Goal: Information Seeking & Learning: Learn about a topic

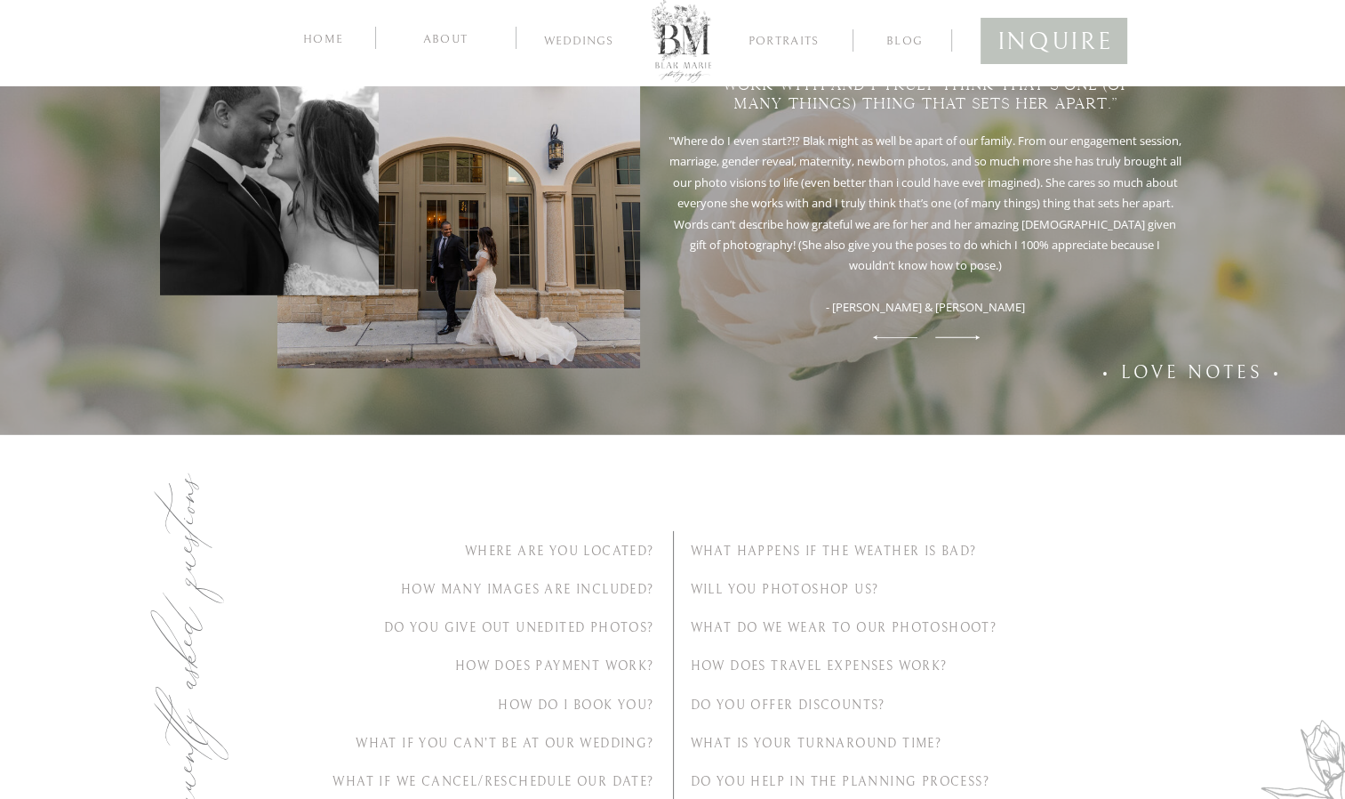
scroll to position [5513, 0]
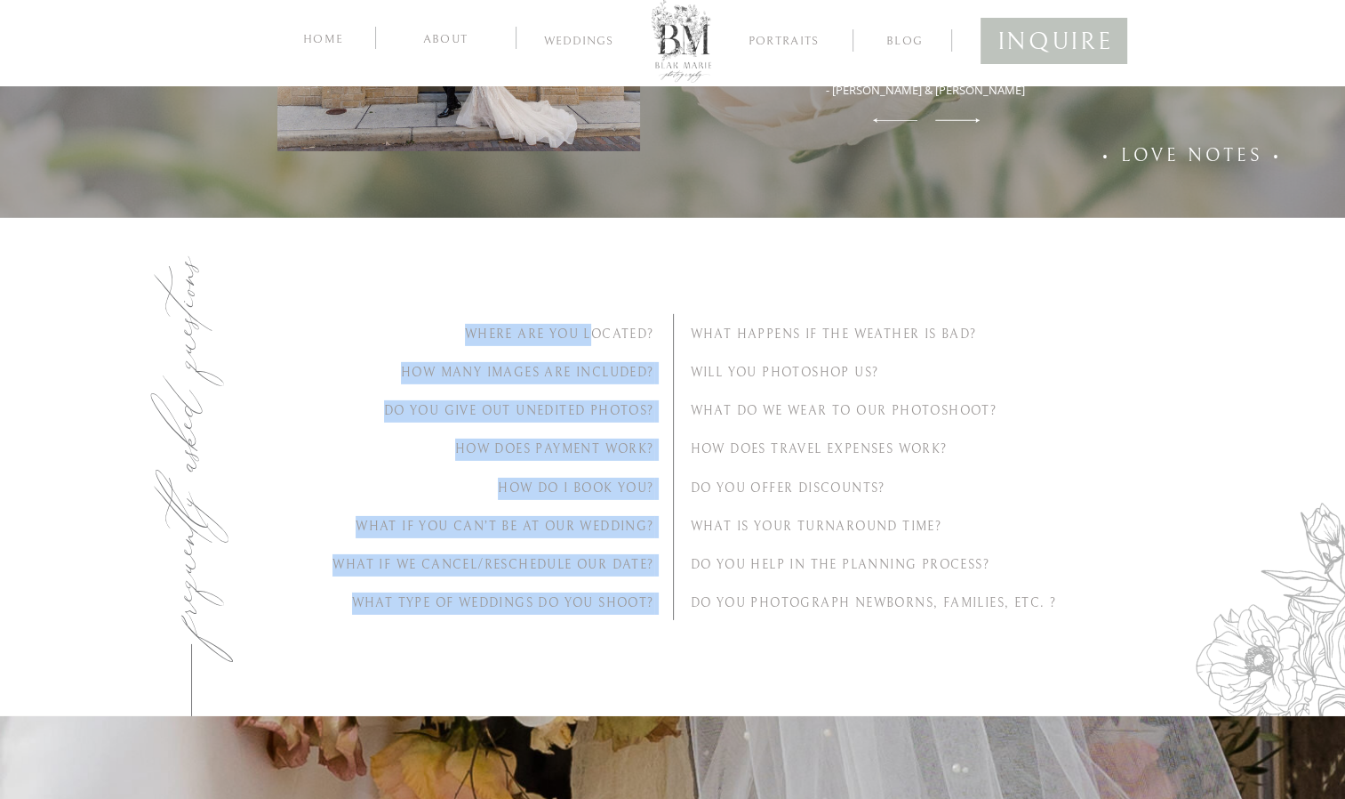
click at [588, 331] on h2 "Where Are You Located?" at bounding box center [478, 333] width 354 height 19
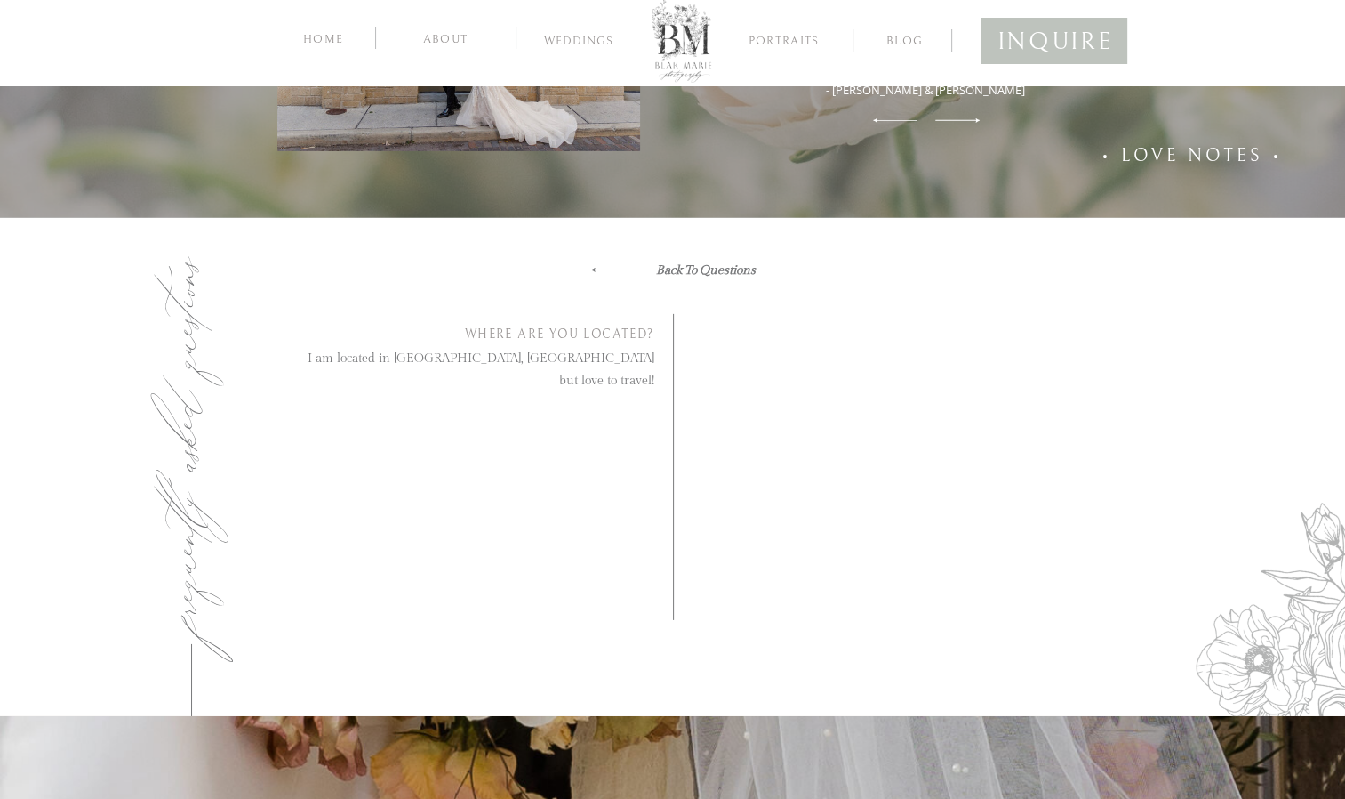
click at [588, 331] on h2 "Where Are You Located?" at bounding box center [478, 333] width 354 height 19
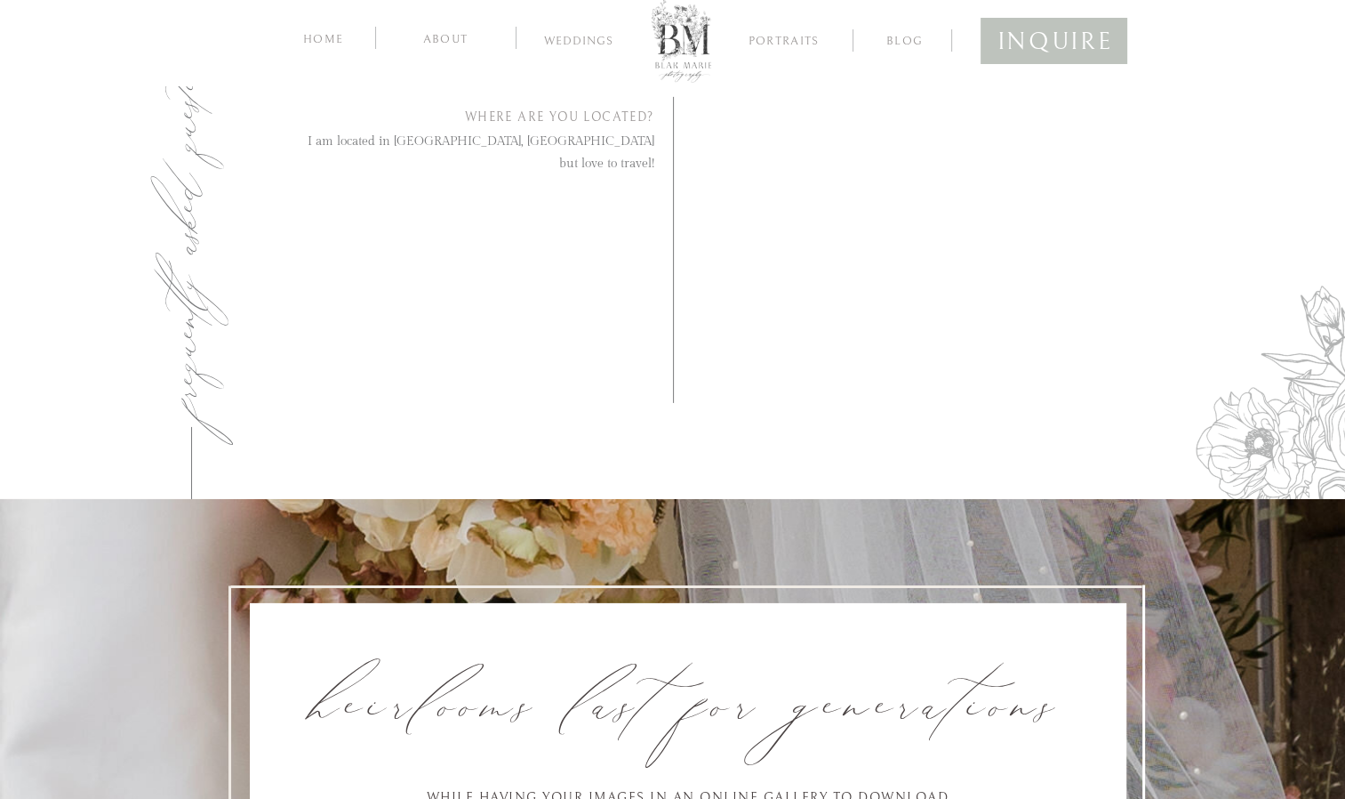
scroll to position [5552, 0]
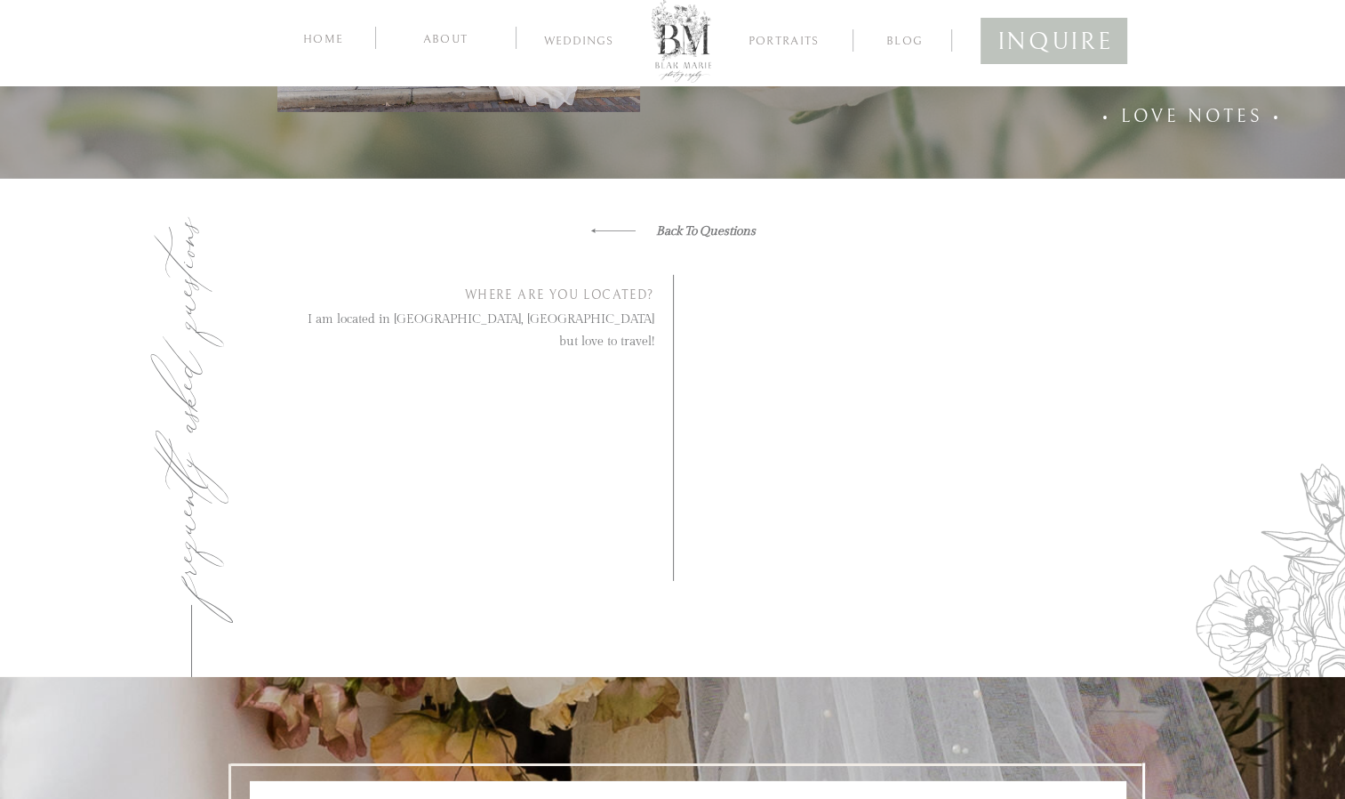
click at [656, 229] on icon "Back To Questions" at bounding box center [706, 231] width 100 height 14
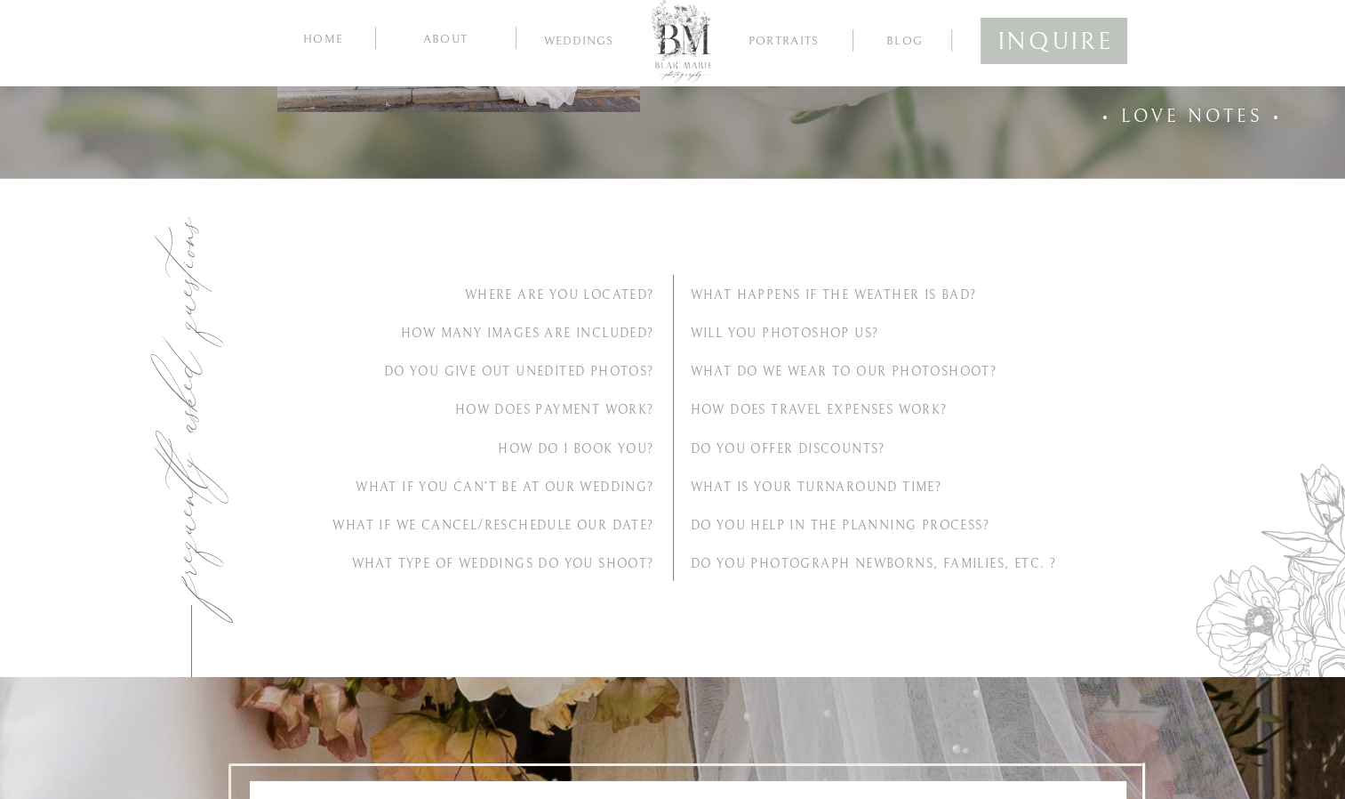
click at [765, 333] on h2 "Will you photoshop us?" at bounding box center [868, 332] width 354 height 19
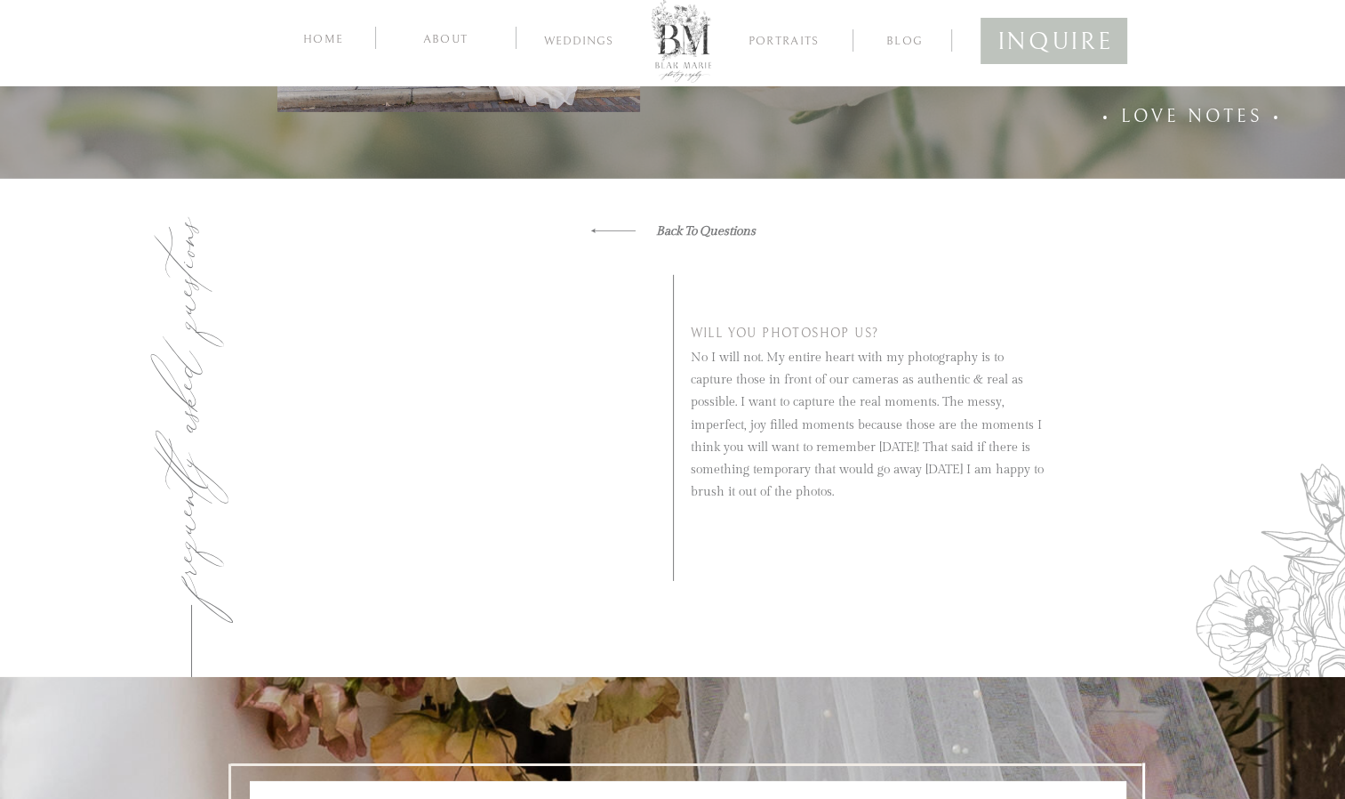
click at [651, 231] on nav "Back To Questions" at bounding box center [673, 231] width 165 height 20
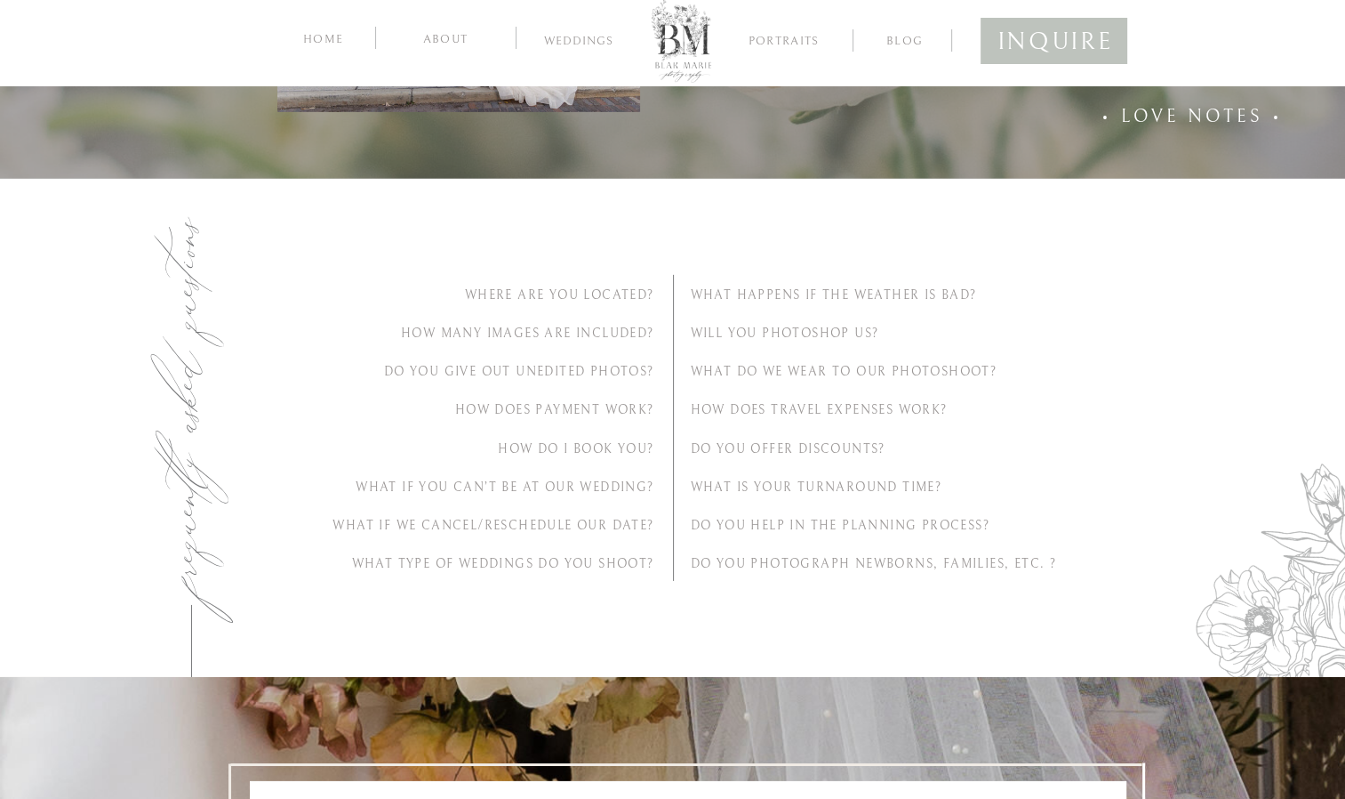
click at [624, 557] on h2 "WHAT TYPE OF WEDDINGS DO YOU SHOOT?" at bounding box center [478, 562] width 354 height 19
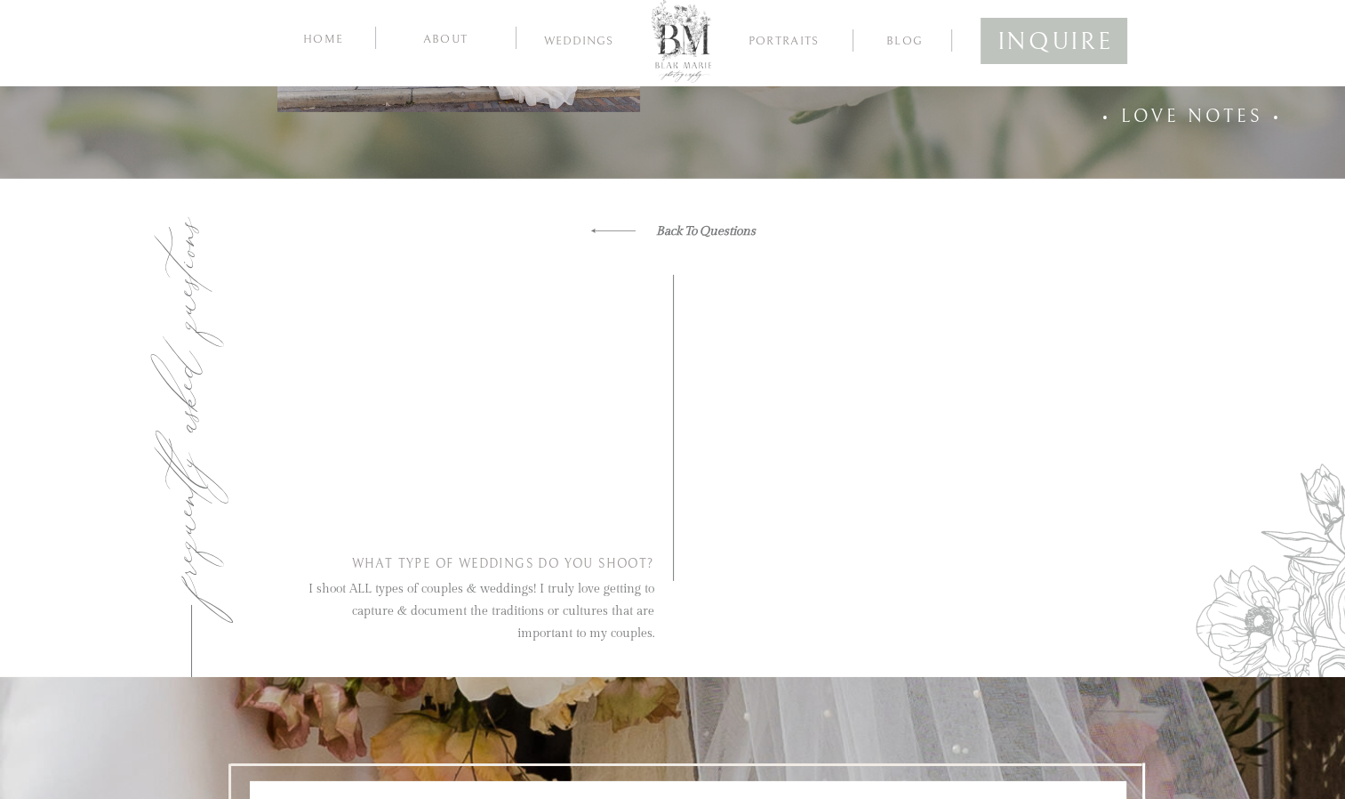
click at [623, 227] on icon "white arrow_1" at bounding box center [613, 230] width 44 height 13
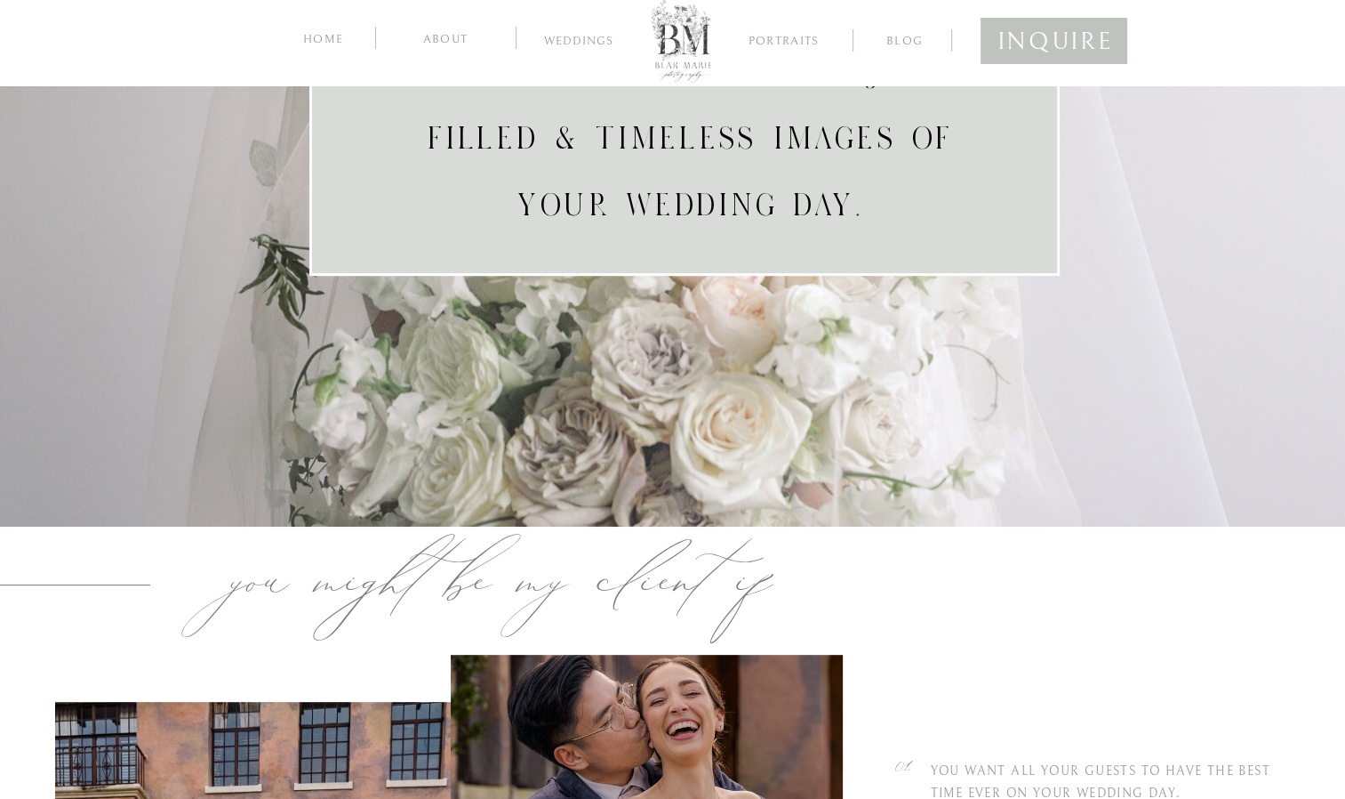
scroll to position [0, 0]
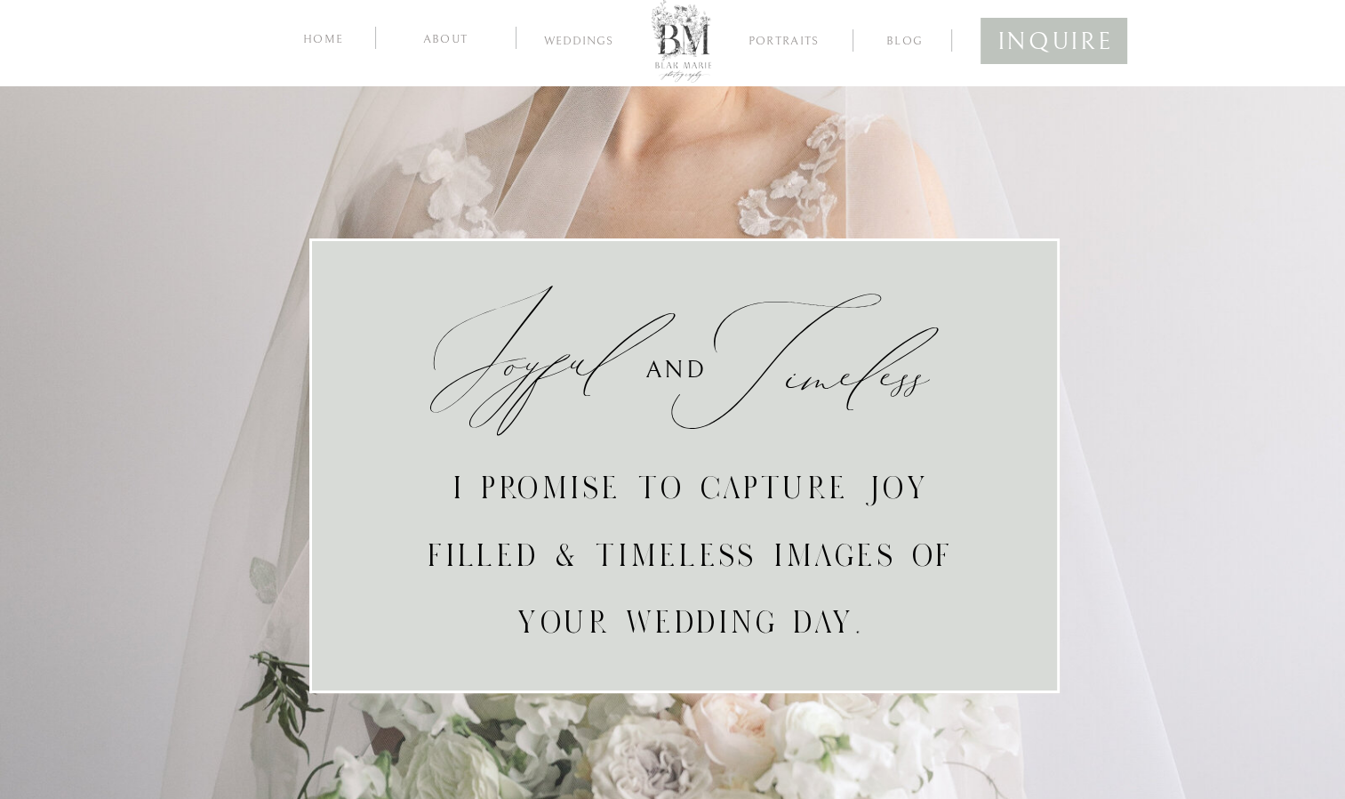
click at [777, 46] on nav "Portraits" at bounding box center [784, 43] width 85 height 16
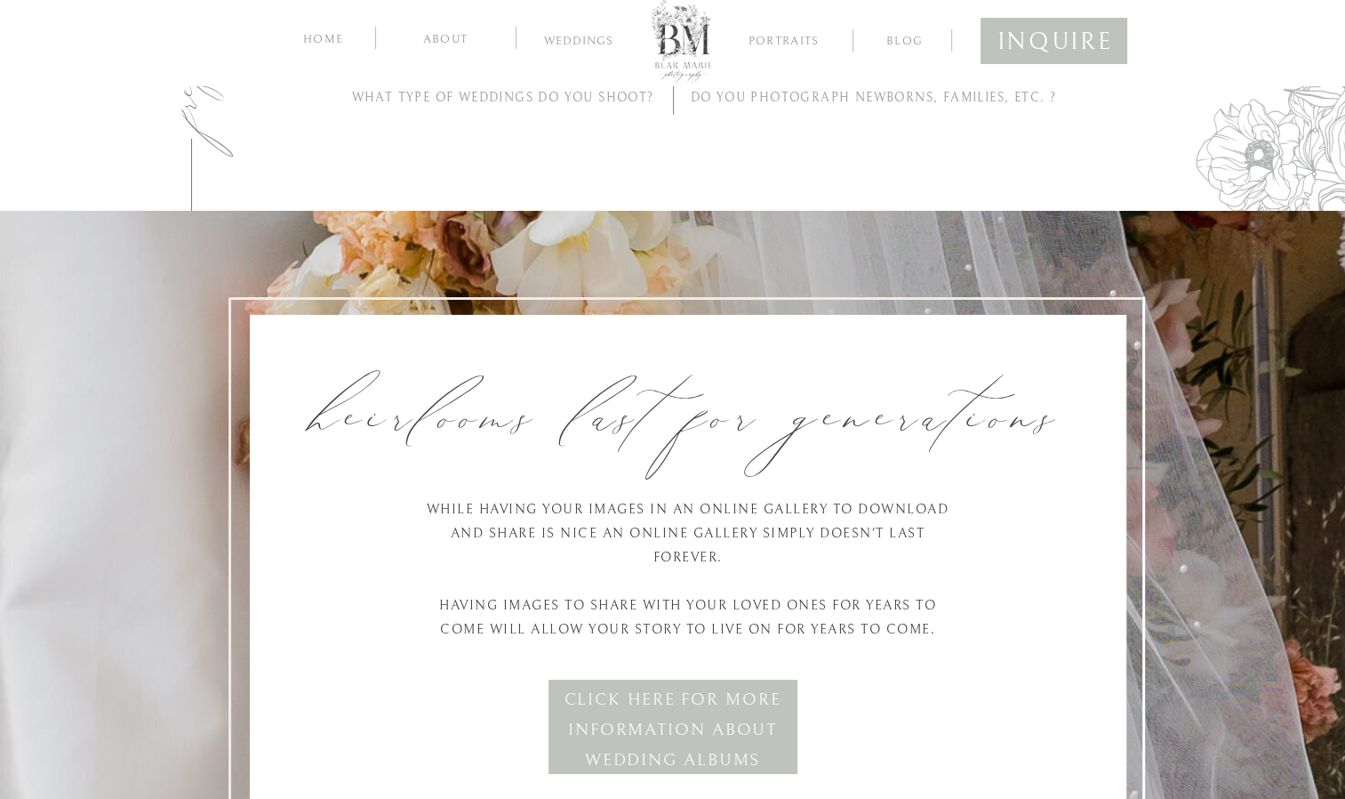
scroll to position [5997, 0]
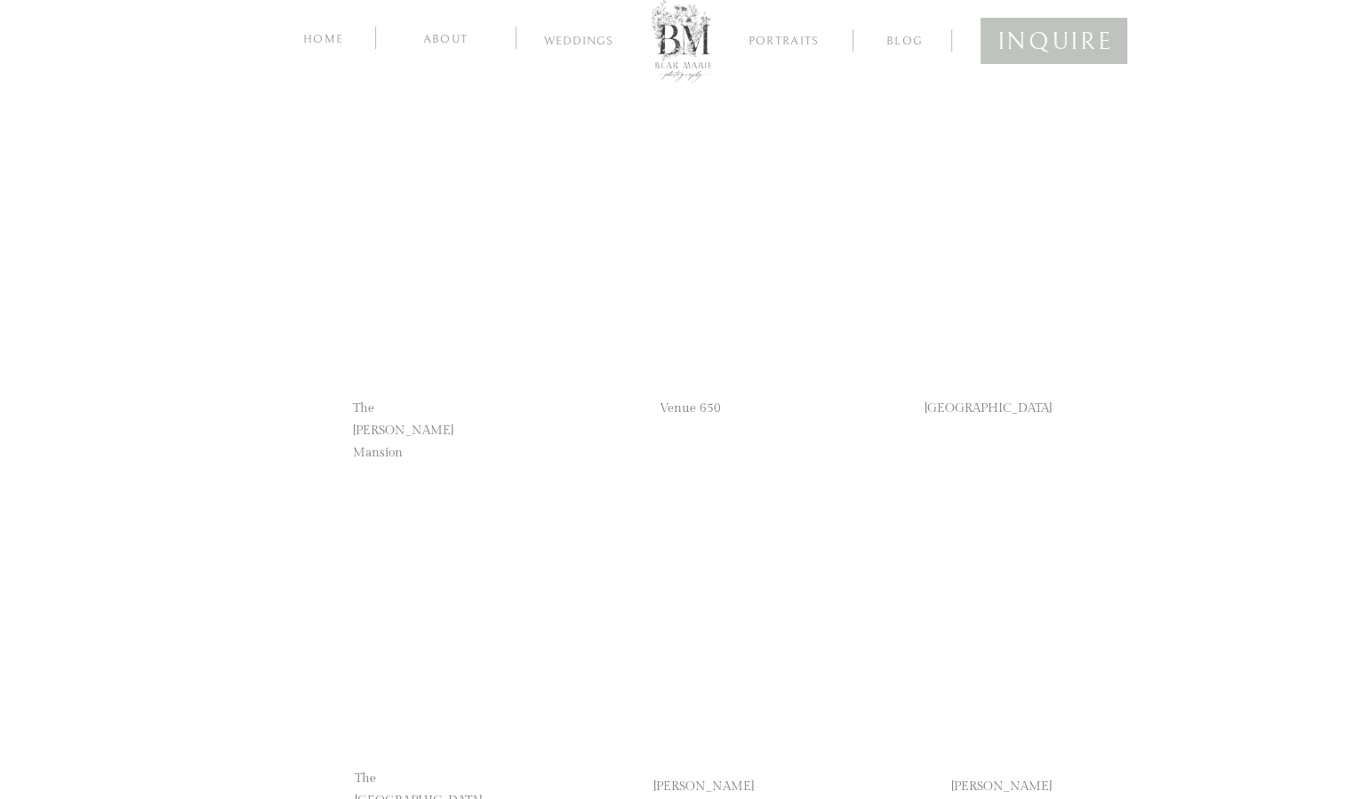
scroll to position [4446, 0]
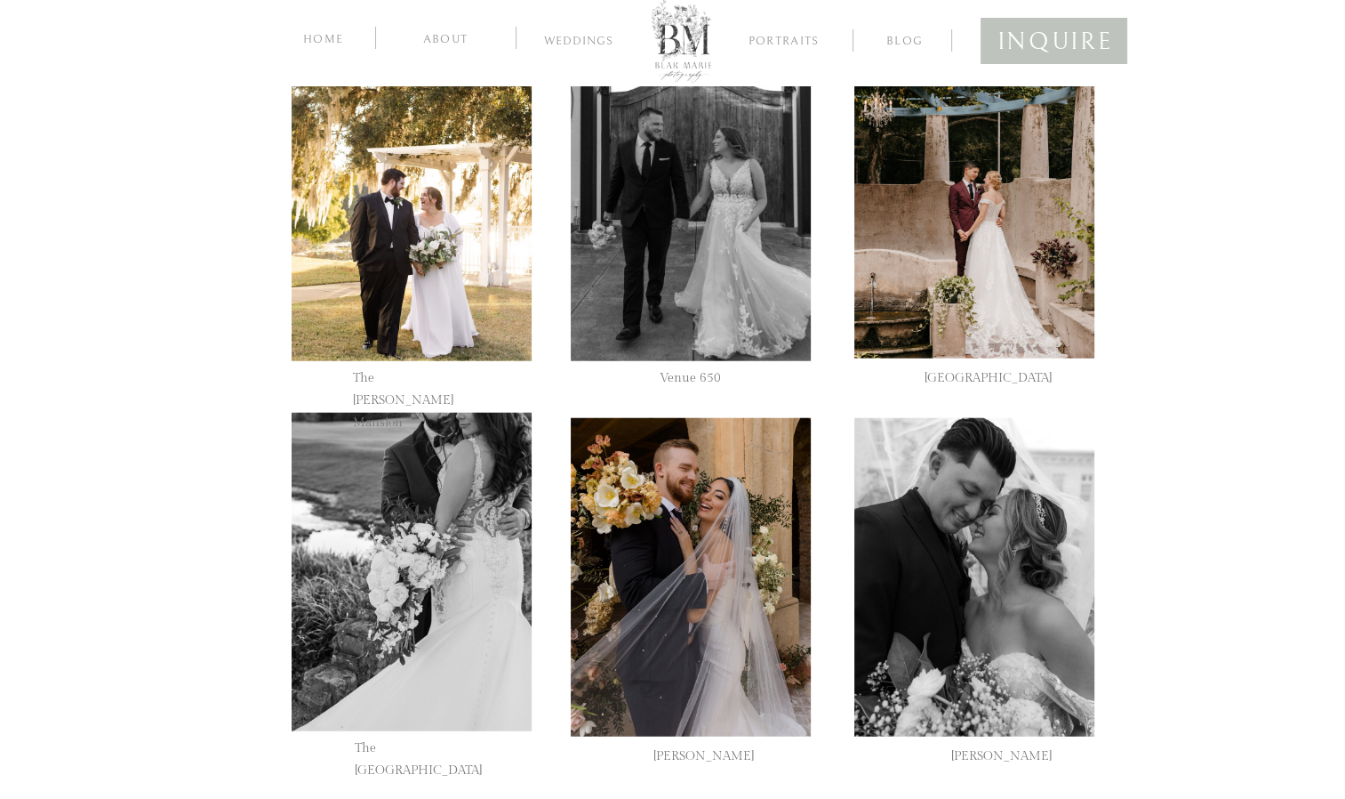
click at [598, 514] on div at bounding box center [691, 577] width 240 height 318
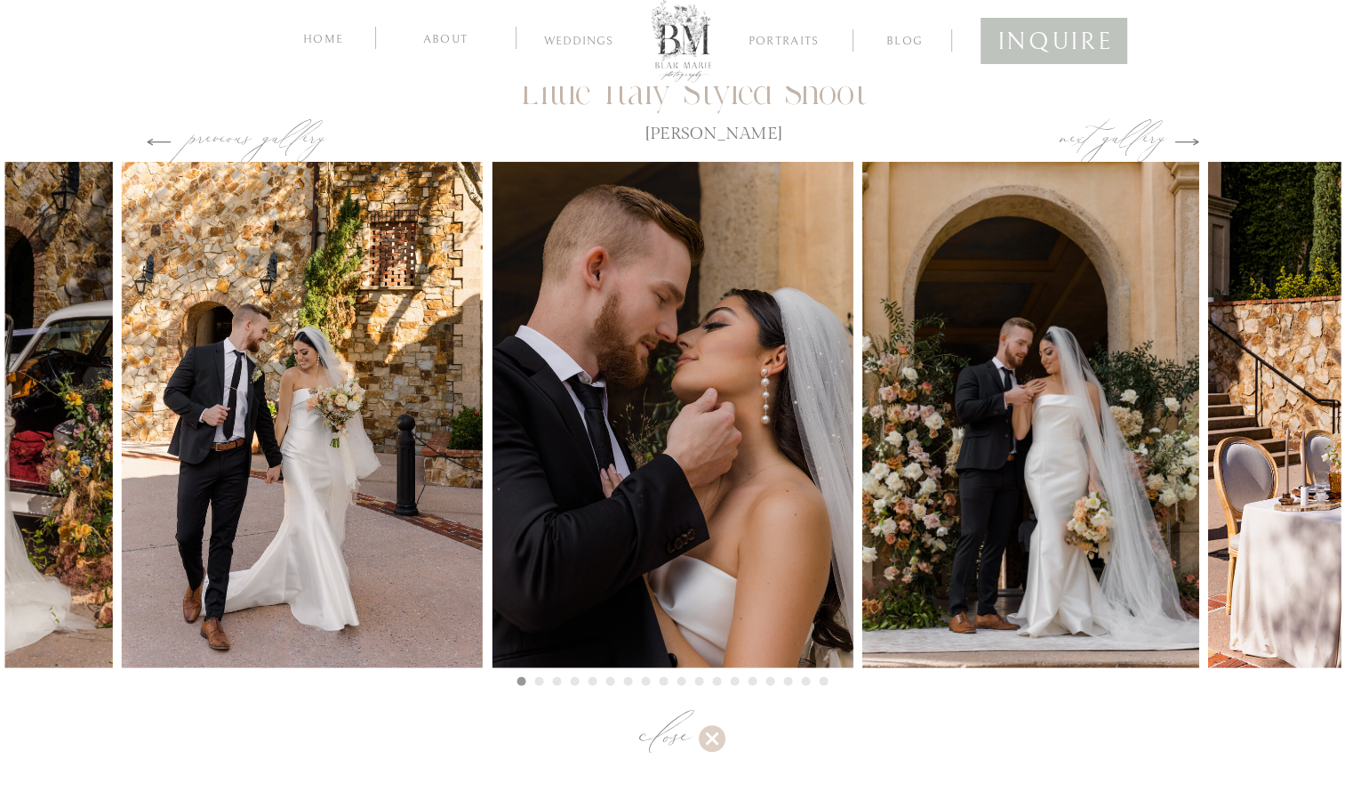
scroll to position [4474, 0]
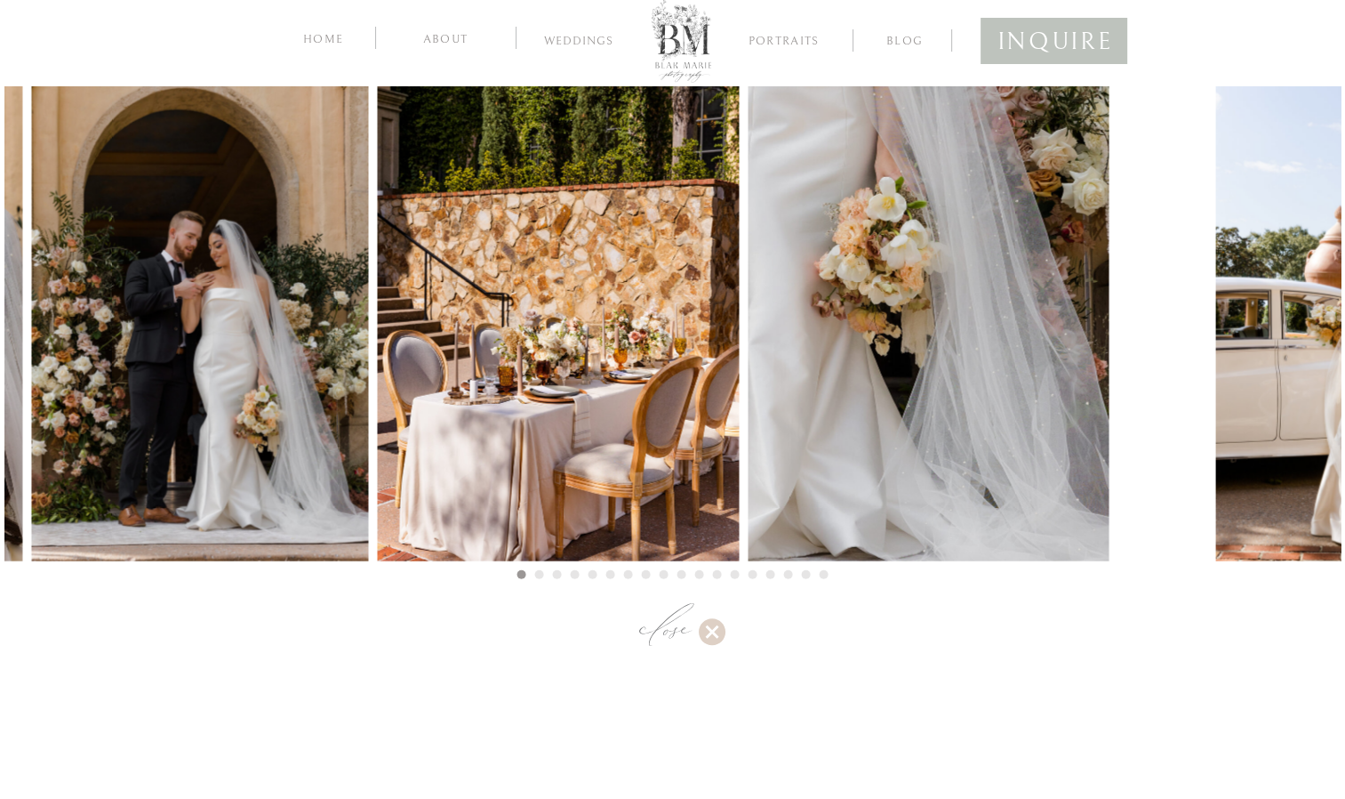
click at [378, 443] on img at bounding box center [558, 308] width 361 height 506
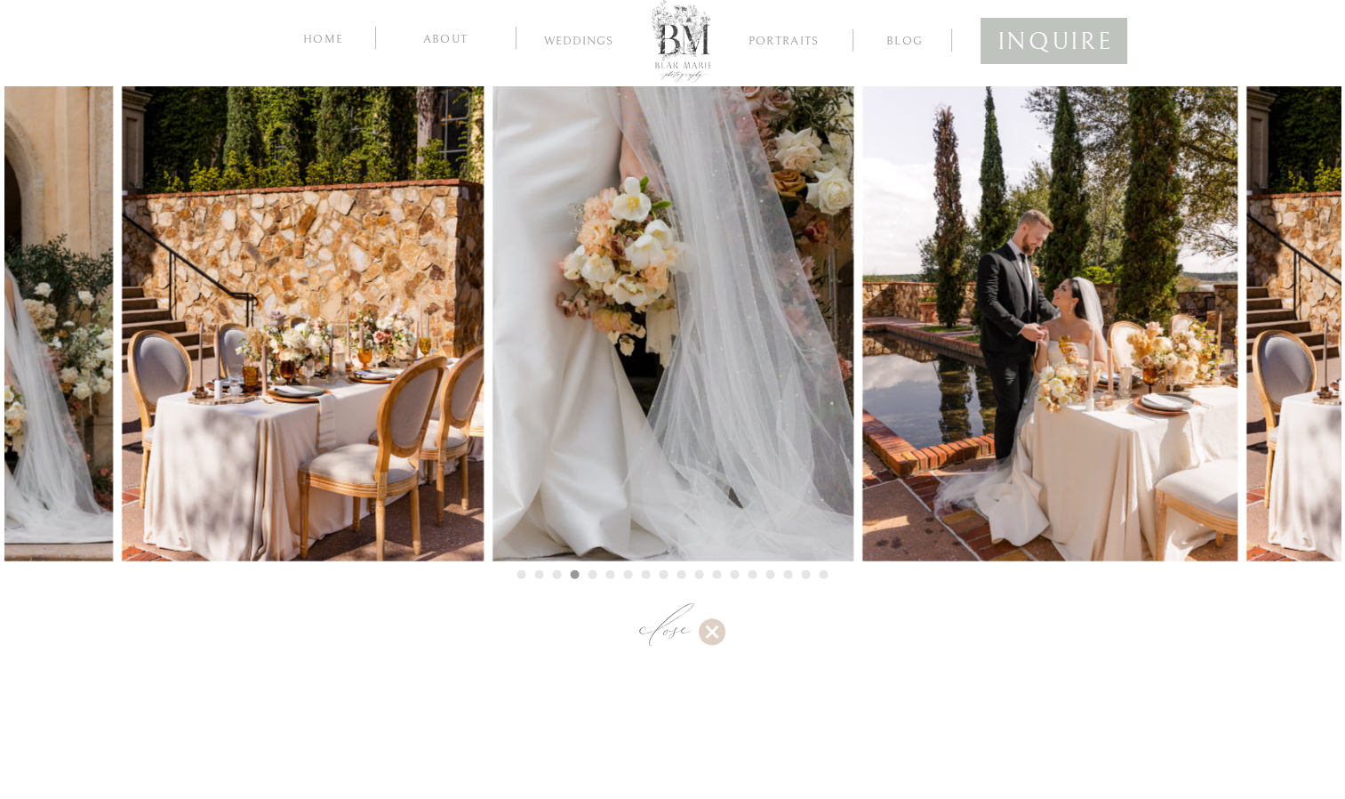
click at [863, 385] on img at bounding box center [1050, 308] width 375 height 506
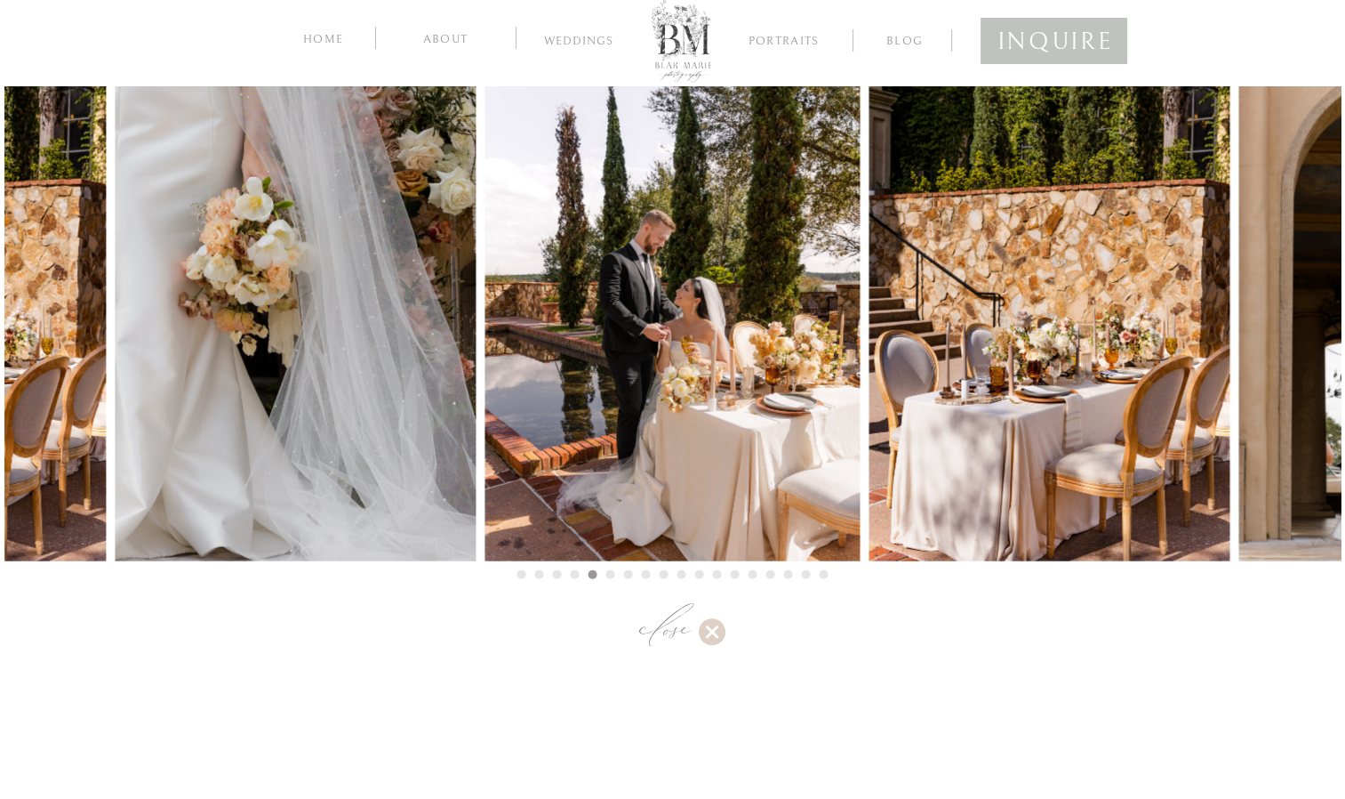
click at [869, 365] on img at bounding box center [1049, 308] width 361 height 506
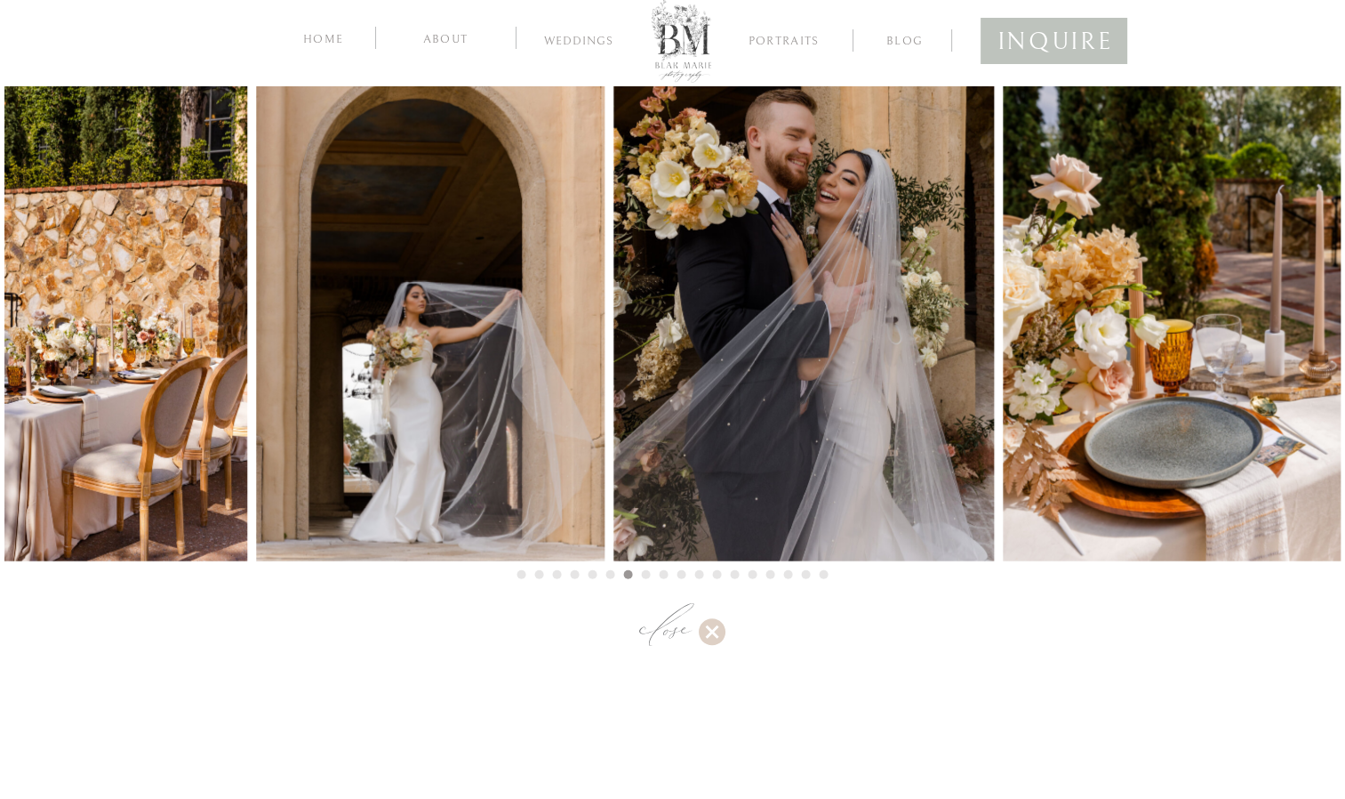
click at [652, 365] on img at bounding box center [804, 308] width 381 height 506
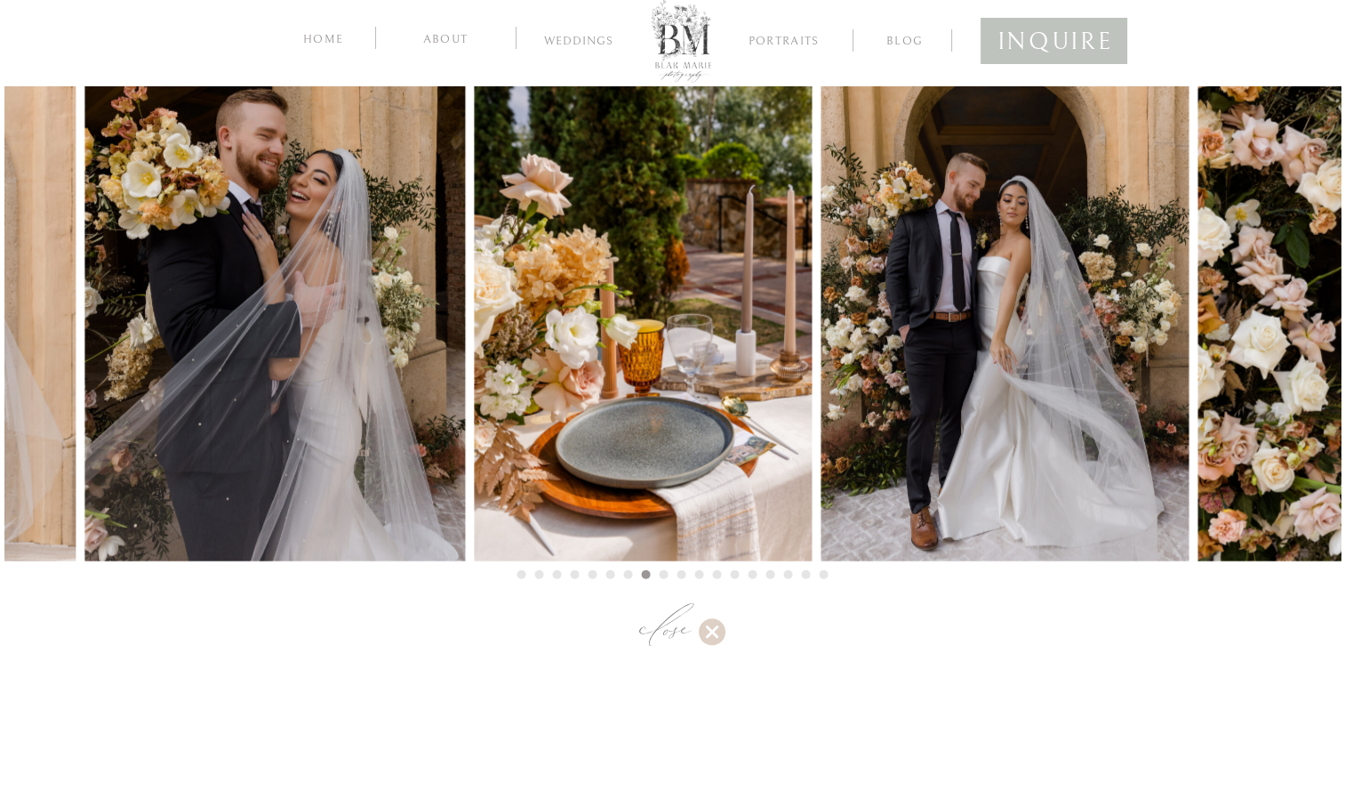
click at [475, 373] on img at bounding box center [643, 308] width 337 height 506
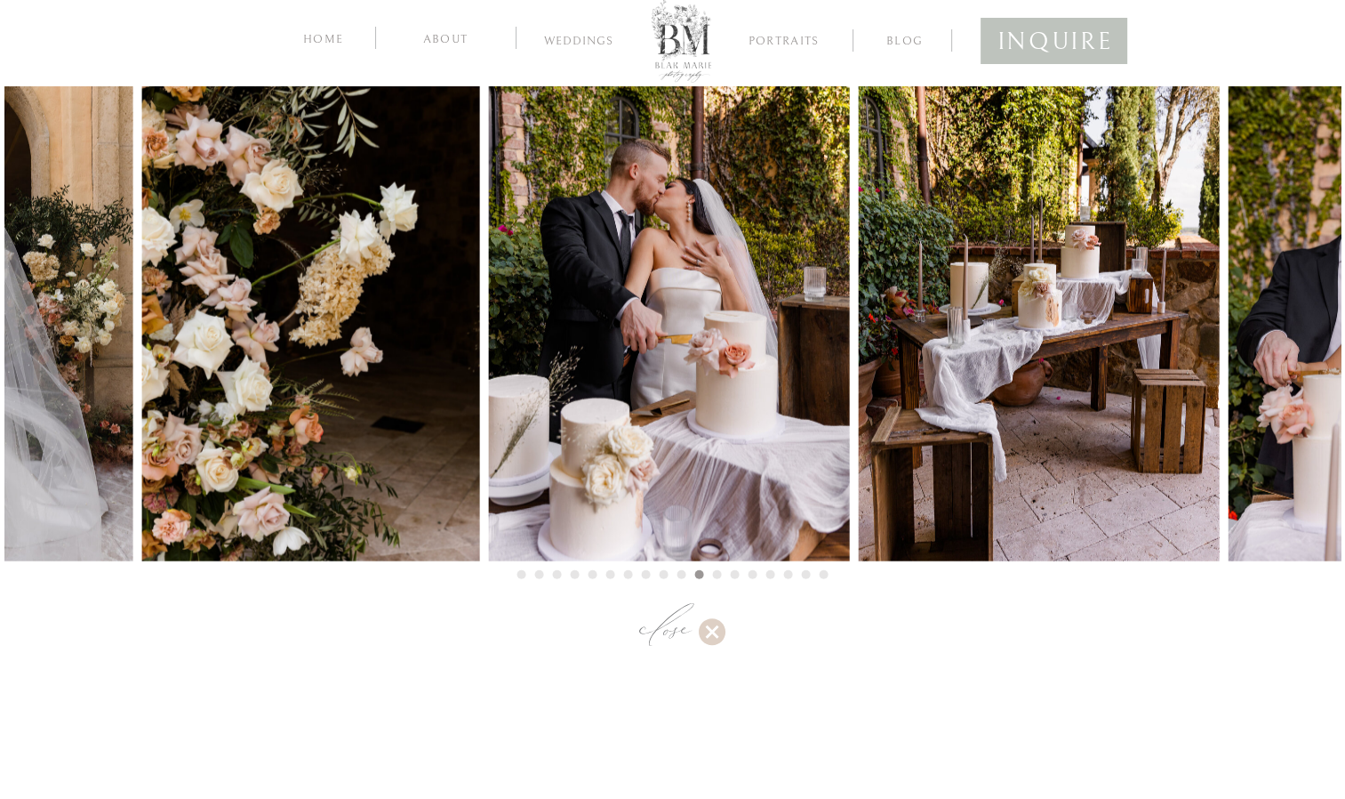
click at [488, 354] on img at bounding box center [668, 308] width 361 height 506
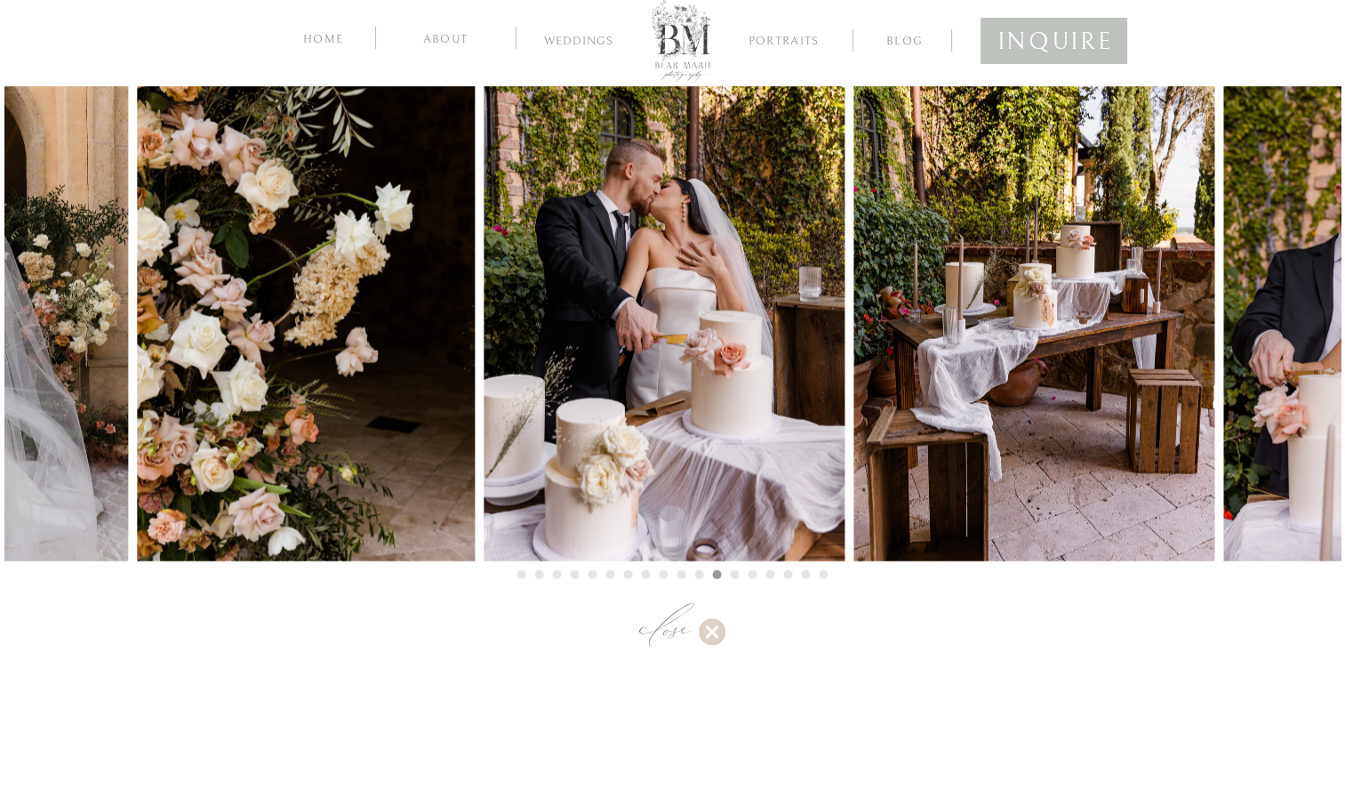
click at [854, 402] on img at bounding box center [1034, 308] width 361 height 506
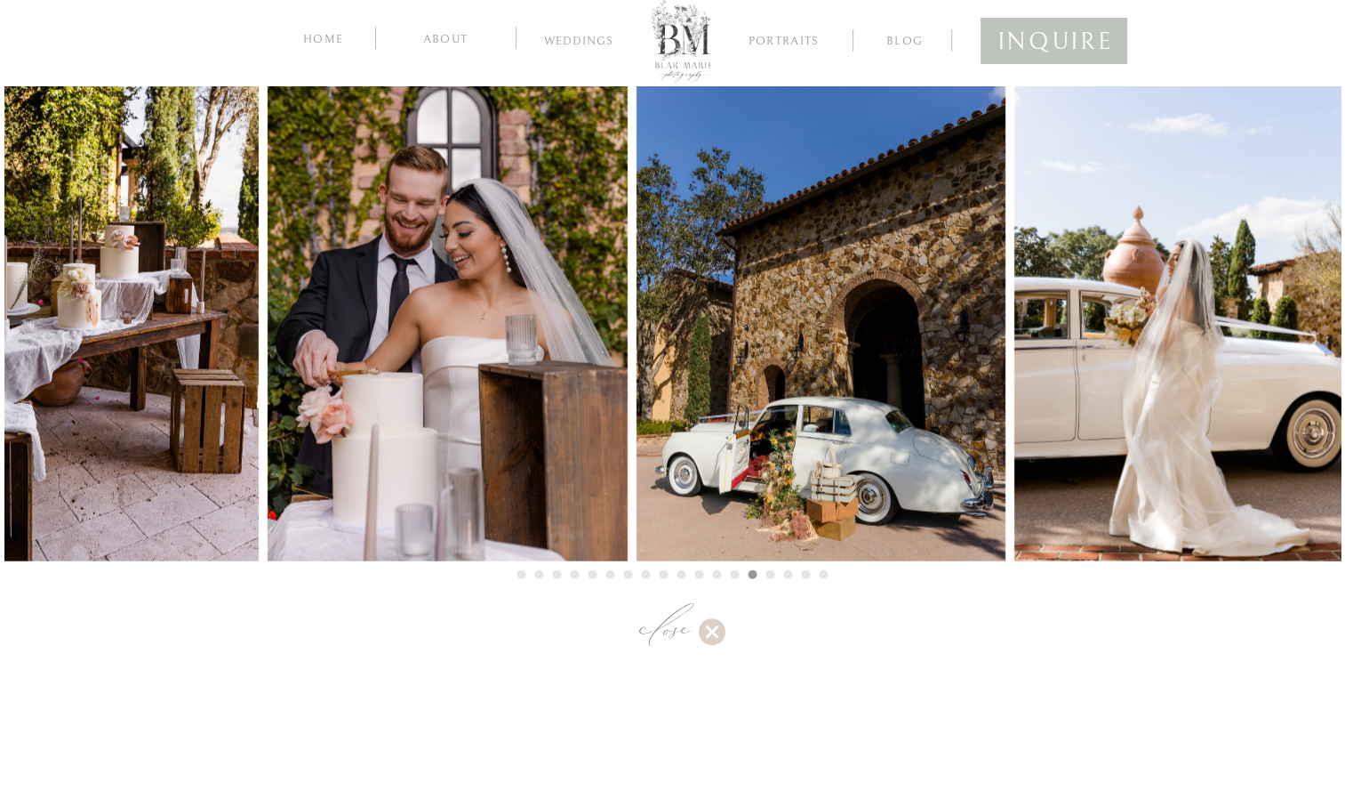
click at [637, 374] on img at bounding box center [821, 308] width 369 height 506
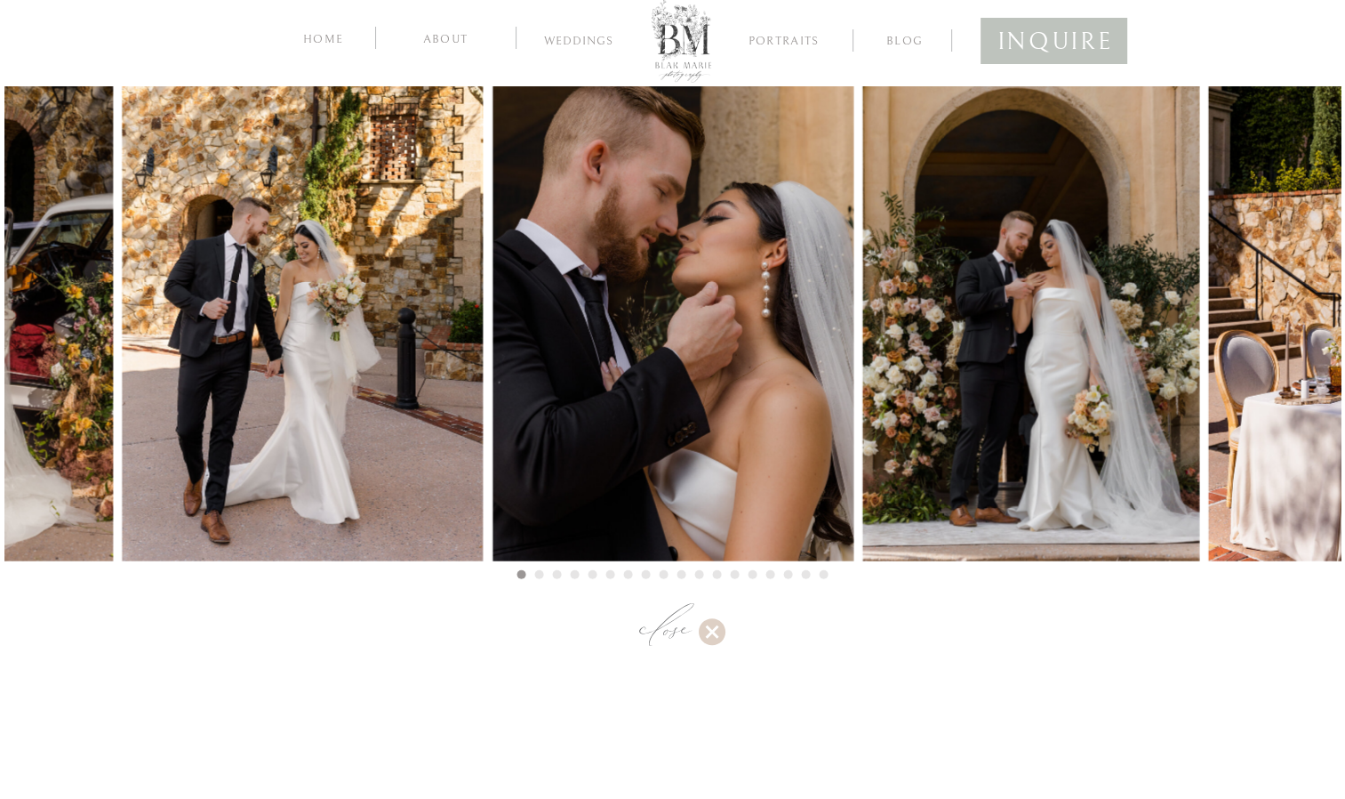
click at [863, 309] on img at bounding box center [1031, 308] width 337 height 506
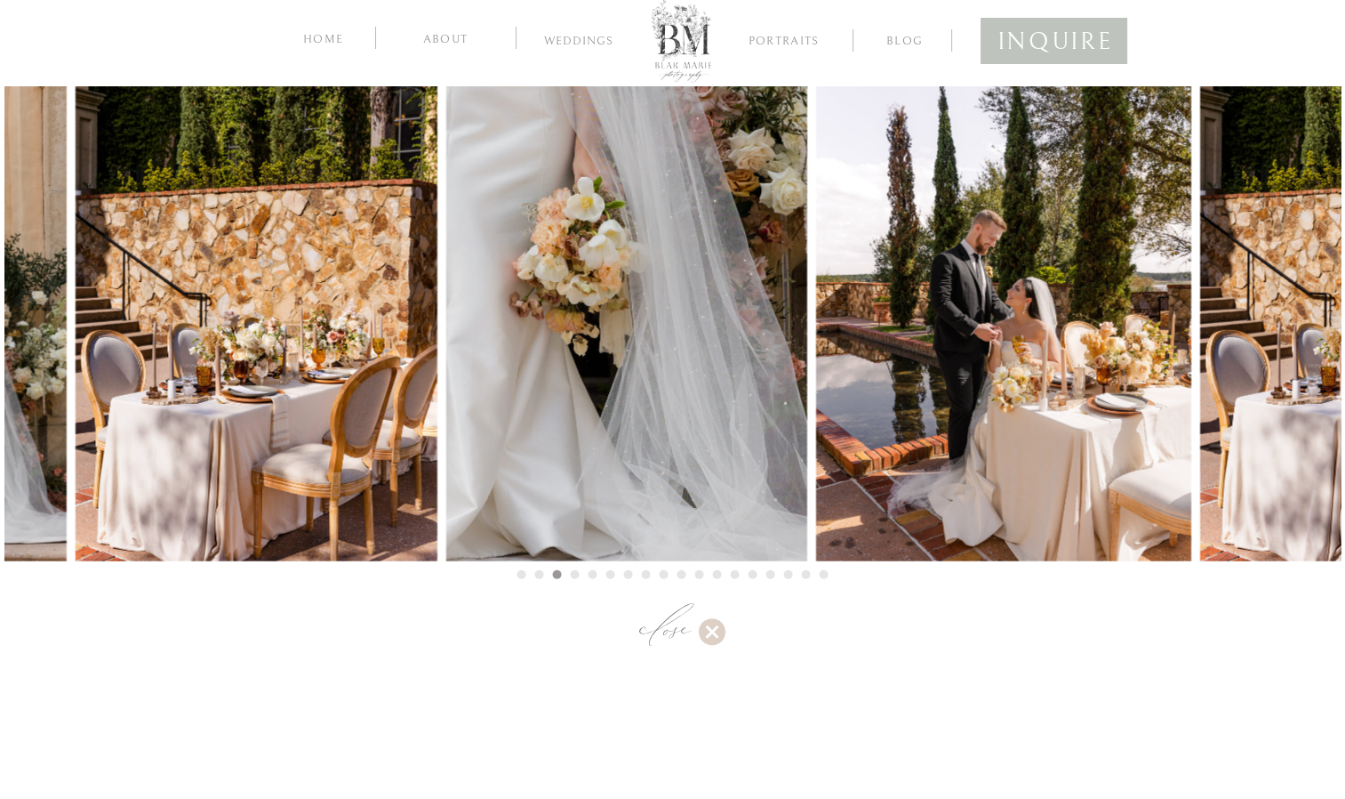
click at [446, 315] on img at bounding box center [626, 308] width 361 height 506
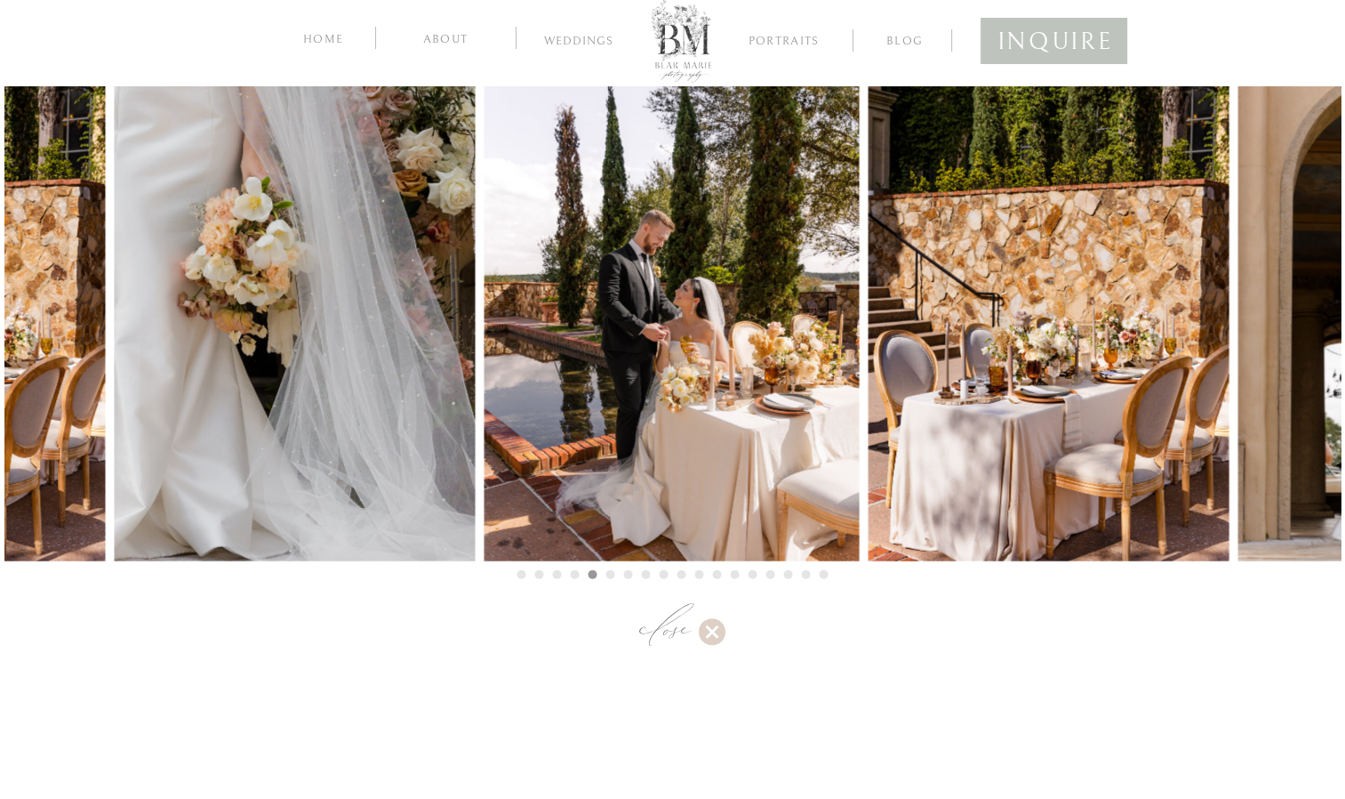
click at [869, 355] on img at bounding box center [1049, 308] width 361 height 506
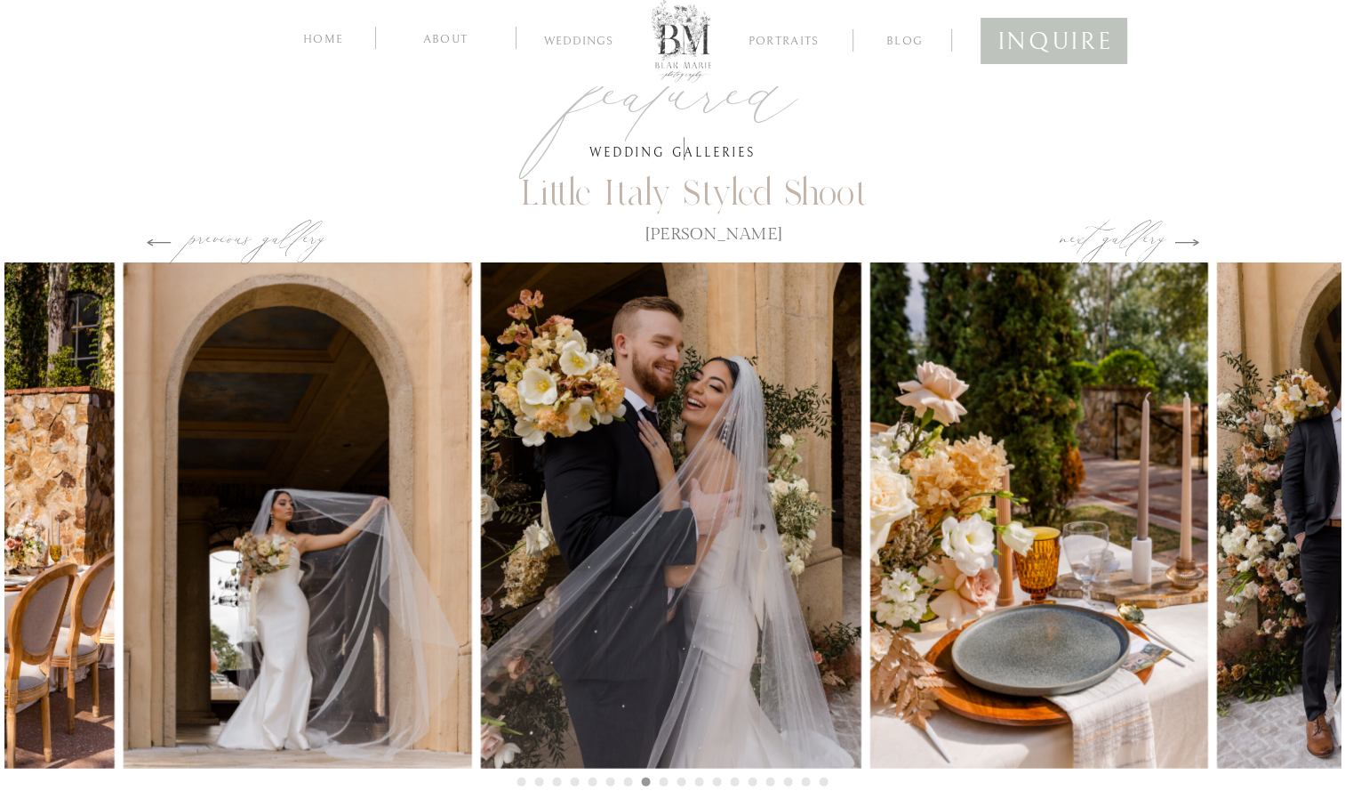
scroll to position [4118, 0]
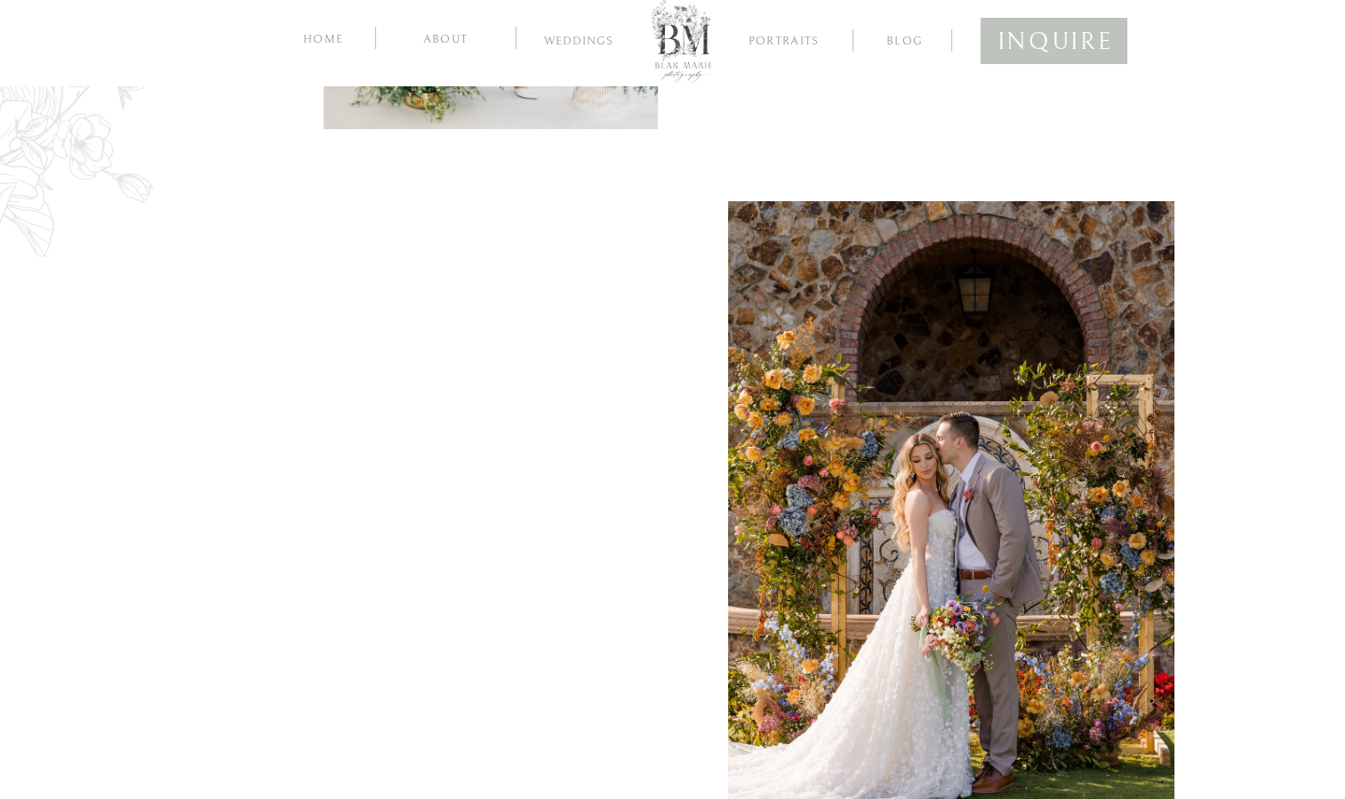
scroll to position [122, 0]
